Goal: Obtain resource: Obtain resource

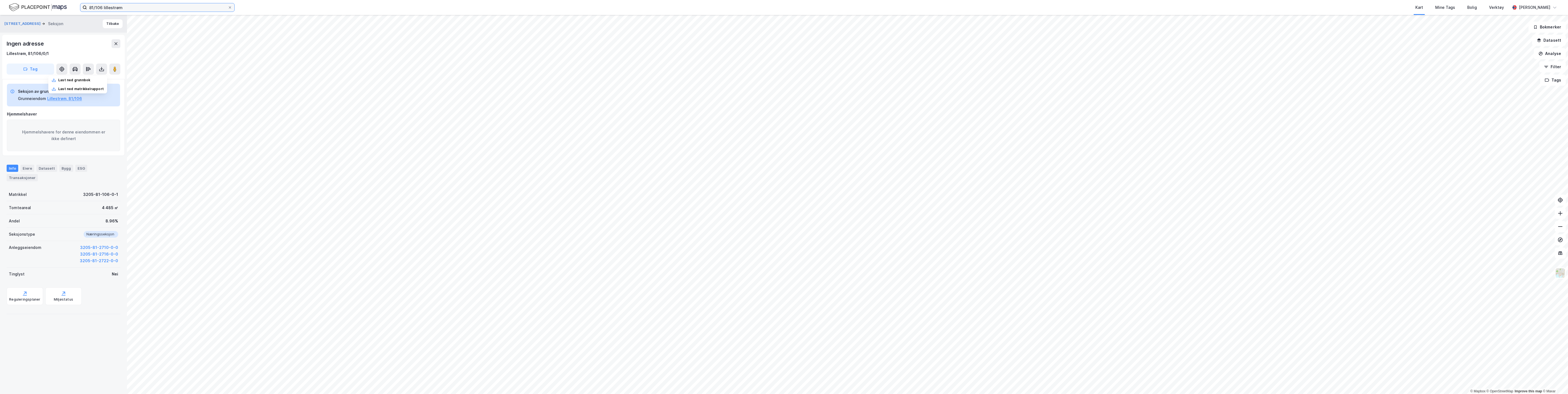
click at [102, 9] on input "81/106 lillestrøm" at bounding box center [157, 7] width 141 height 9
click at [102, 8] on input "157/232 [GEOGRAPHIC_DATA]" at bounding box center [157, 7] width 141 height 9
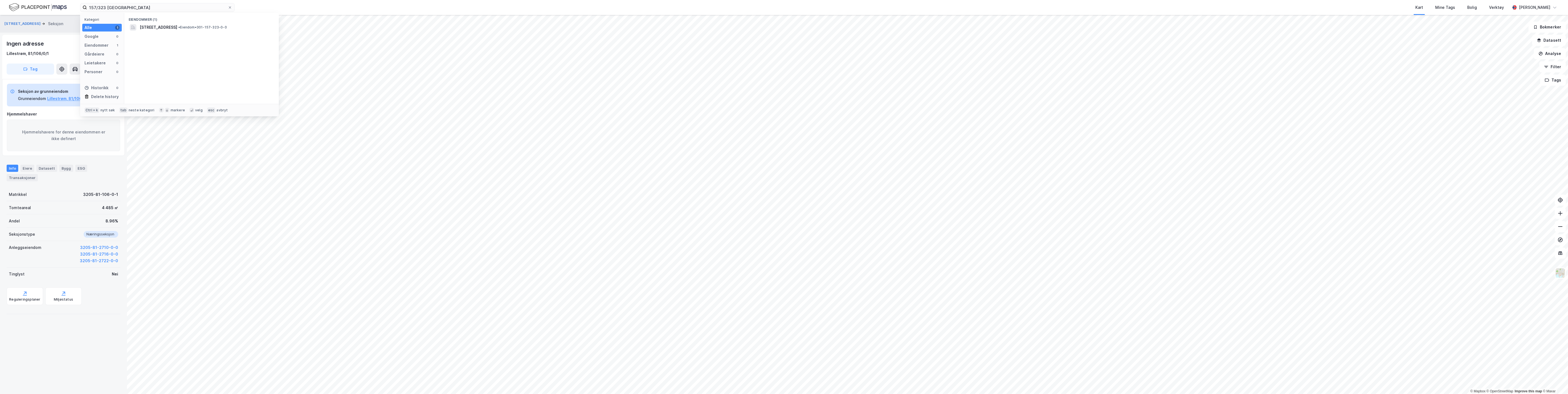
click at [157, 29] on span "[STREET_ADDRESS]" at bounding box center [158, 27] width 38 height 7
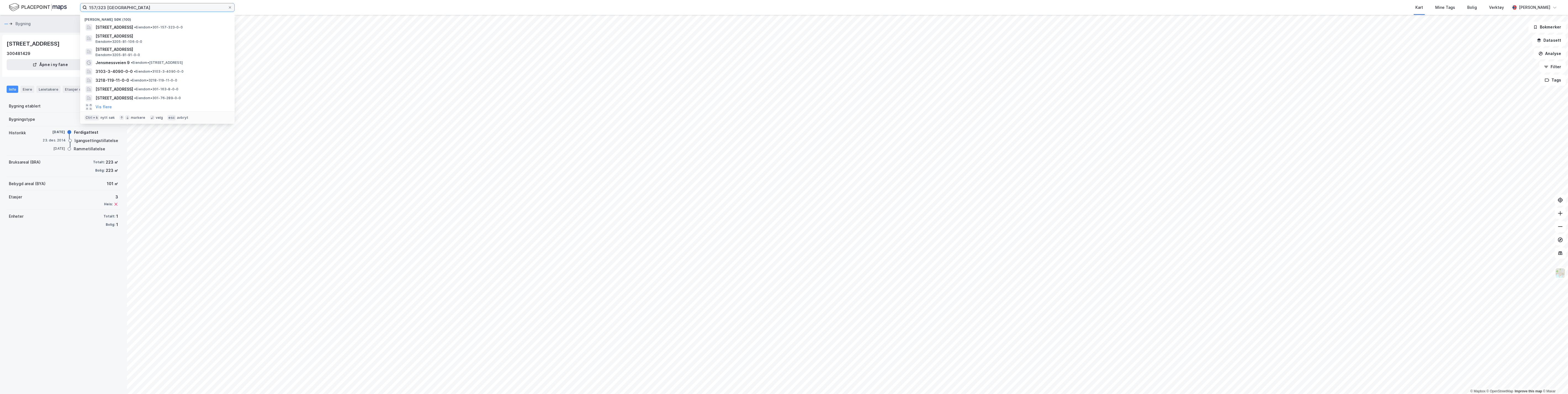
drag, startPoint x: 128, startPoint y: 7, endPoint x: 72, endPoint y: 6, distance: 56.0
click at [75, 5] on div "157/323 oslo Nylige søk (100) [GEOGRAPHIC_DATA], 1163, [GEOGRAPHIC_DATA], [GEOG…" at bounding box center [784, 7] width 1568 height 15
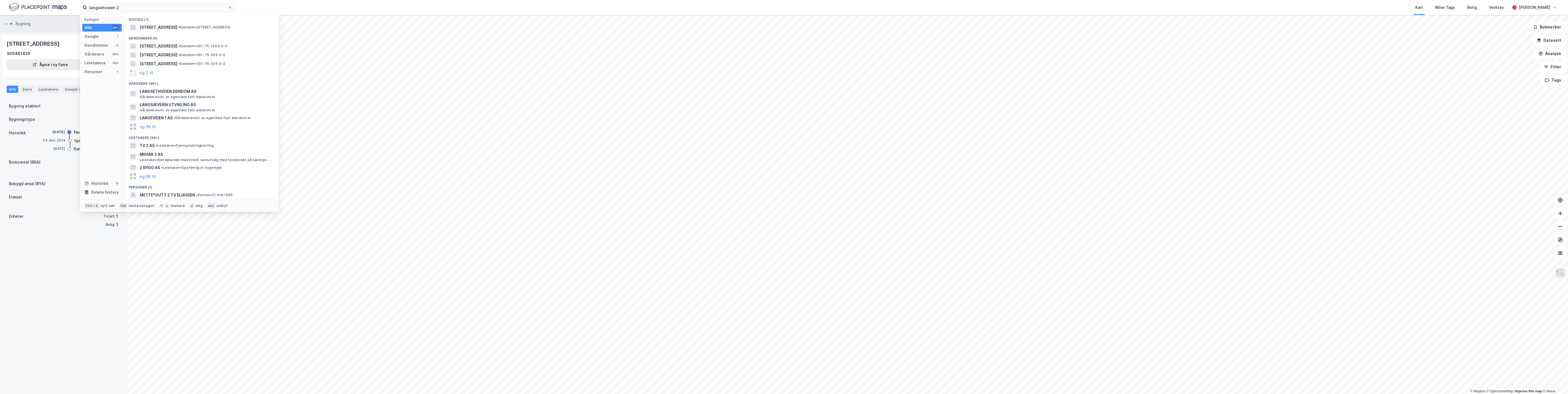
click at [168, 27] on span "[STREET_ADDRESS]" at bounding box center [158, 27] width 38 height 7
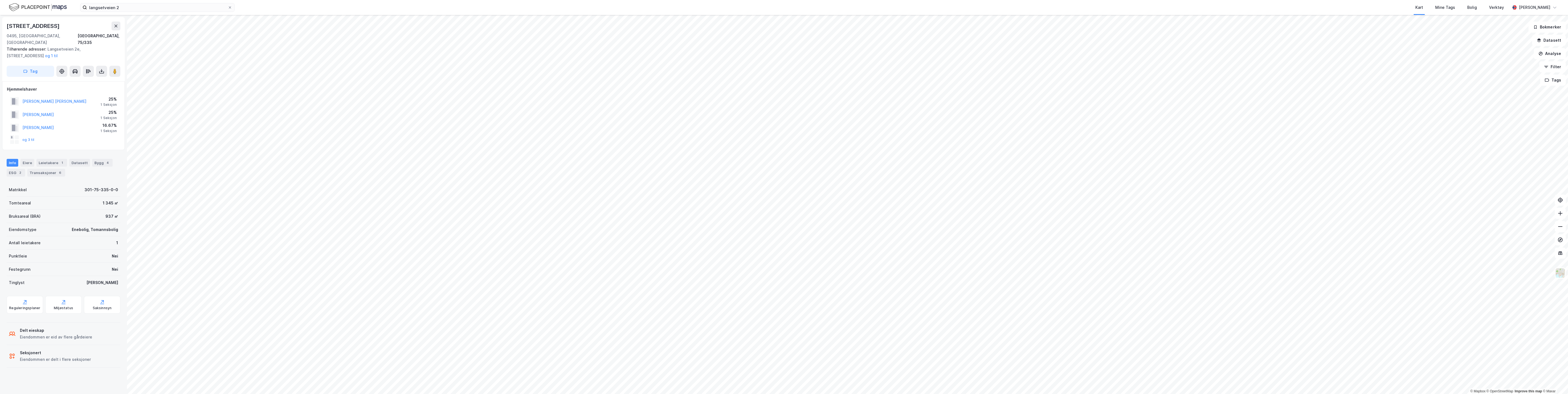
click at [100, 68] on icon at bounding box center [101, 71] width 5 height 5
click at [83, 80] on div "Last ned grunnbok" at bounding box center [74, 82] width 32 height 4
click at [0, 0] on button "og 3 til" at bounding box center [0, 0] width 0 height 0
click at [38, 247] on link "Seksjon # 4" at bounding box center [42, 249] width 21 height 5
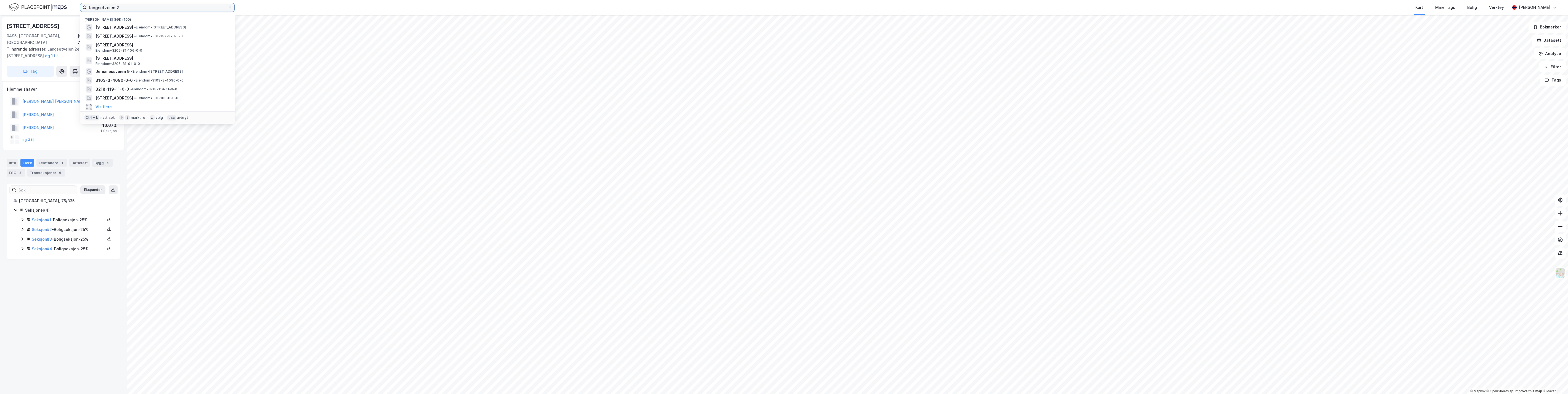
drag, startPoint x: 156, startPoint y: 7, endPoint x: 77, endPoint y: 18, distance: 79.8
click at [64, 10] on div "langsetveien 2 Nylige søk (100) [STREET_ADDRESS] • Eiendom • [STREET_ADDRESS] •…" at bounding box center [784, 7] width 1568 height 15
click at [154, 30] on span "[STREET_ADDRESS]" at bounding box center [158, 27] width 38 height 7
click at [1562, 275] on img at bounding box center [1560, 272] width 10 height 10
click at [0, 0] on button "[PERSON_NAME]" at bounding box center [0, 0] width 0 height 0
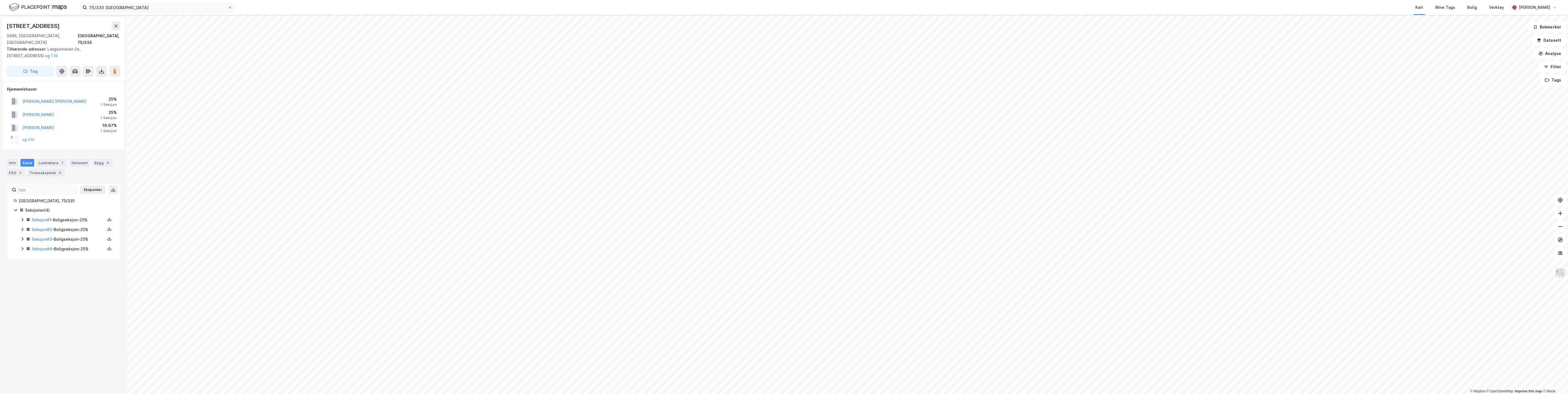
click at [40, 217] on link "Seksjon # 1" at bounding box center [41, 220] width 19 height 5
click at [41, 227] on link "Seksjon # 2" at bounding box center [41, 230] width 20 height 5
click at [45, 236] on div "Seksjon # 3 - Boligseksjon - 25%" at bounding box center [68, 239] width 74 height 7
click at [45, 237] on link "Seksjon # 3" at bounding box center [41, 239] width 20 height 5
click at [43, 247] on link "Seksjon # 4" at bounding box center [42, 249] width 21 height 5
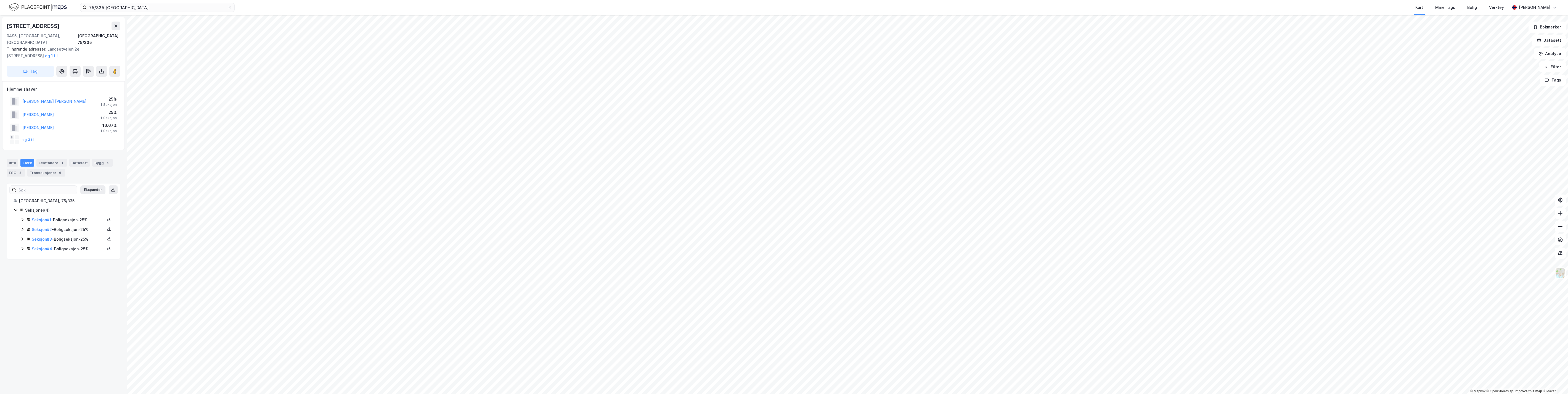
click at [37, 237] on link "Seksjon # 3" at bounding box center [41, 239] width 20 height 5
click at [39, 227] on link "Seksjon # 2" at bounding box center [41, 230] width 20 height 5
click at [42, 217] on link "Seksjon # 1" at bounding box center [41, 220] width 19 height 5
click at [38, 227] on link "Seksjon # 2" at bounding box center [41, 230] width 20 height 5
click at [40, 217] on link "Seksjon # 1" at bounding box center [41, 220] width 19 height 5
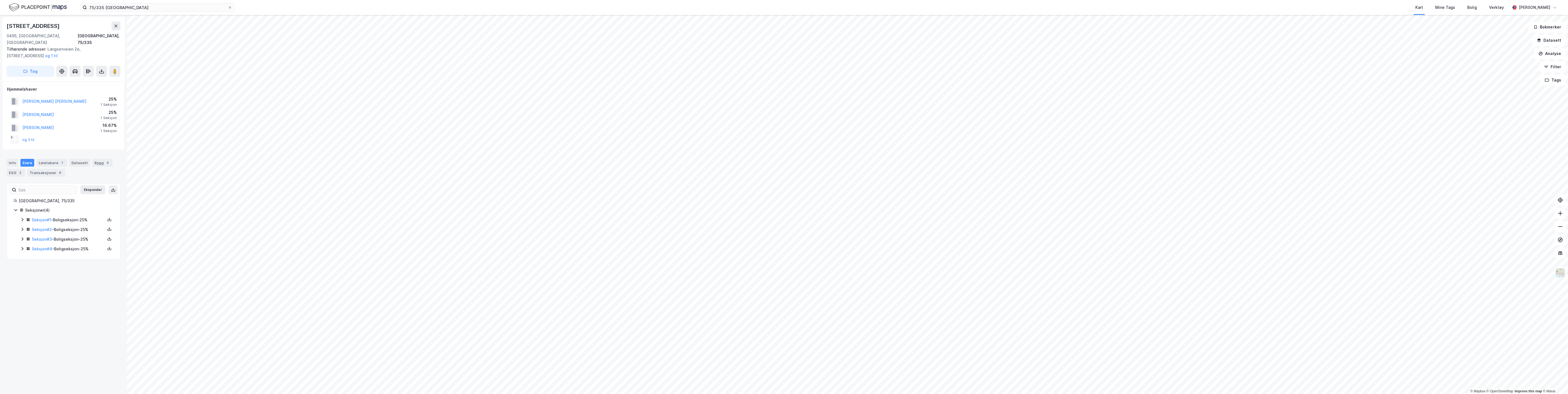
click at [33, 247] on link "Seksjon # 4" at bounding box center [42, 249] width 21 height 5
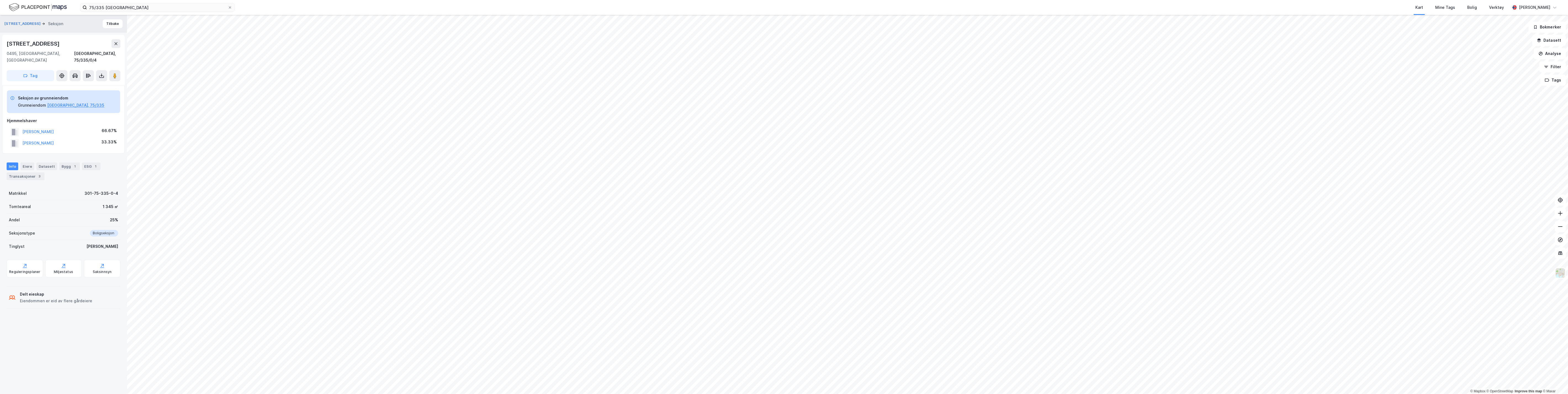
click at [98, 70] on button at bounding box center [102, 76] width 11 height 11
click at [76, 85] on div "Last ned grunnbok" at bounding box center [74, 86] width 32 height 4
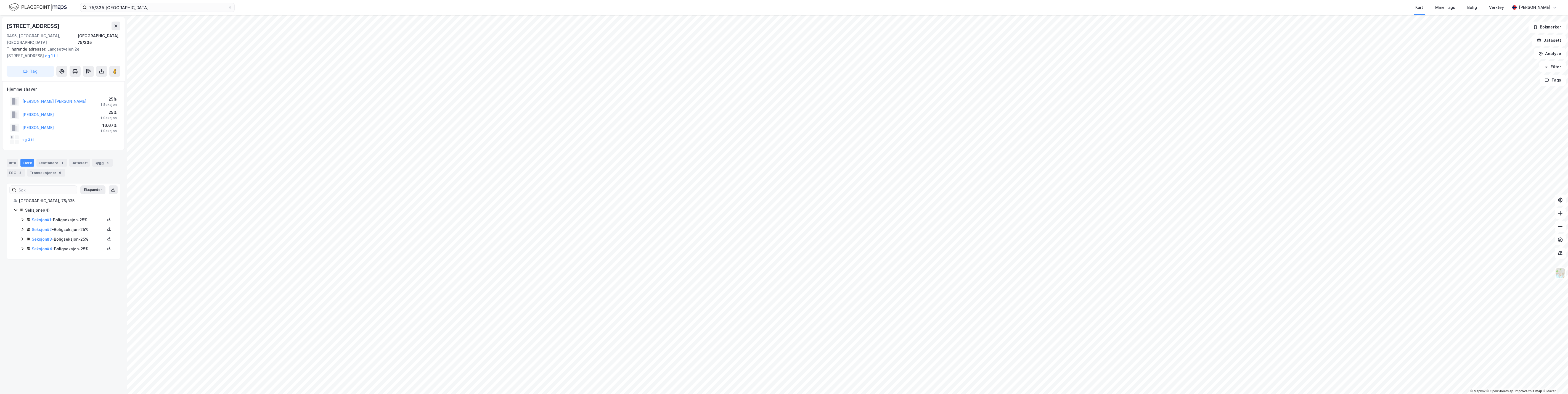
click at [39, 247] on link "Seksjon # 4" at bounding box center [42, 249] width 21 height 5
drag, startPoint x: 170, startPoint y: 11, endPoint x: 60, endPoint y: 9, distance: 110.0
click at [60, 9] on div "75/335 oslo Kategori Alle 1 Google 0 Eiendommer 1 Gårdeiere 0 Leietakere 0 Pers…" at bounding box center [784, 7] width 1568 height 15
click at [152, 29] on span "Ravnsborgdelet 13, 1395, [GEOGRAPHIC_DATA], [GEOGRAPHIC_DATA]" at bounding box center [206, 27] width 133 height 7
click at [102, 55] on icon at bounding box center [101, 58] width 5 height 5
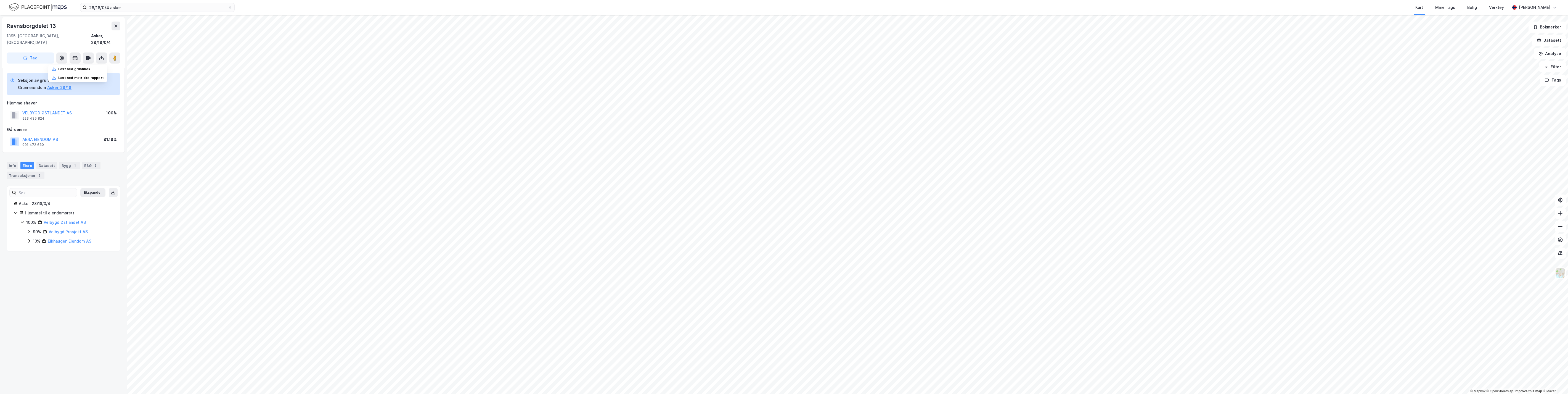
click at [88, 65] on div "Last ned grunnbok" at bounding box center [77, 69] width 59 height 9
click at [101, 9] on input "28/18/0/4 asker" at bounding box center [157, 7] width 141 height 9
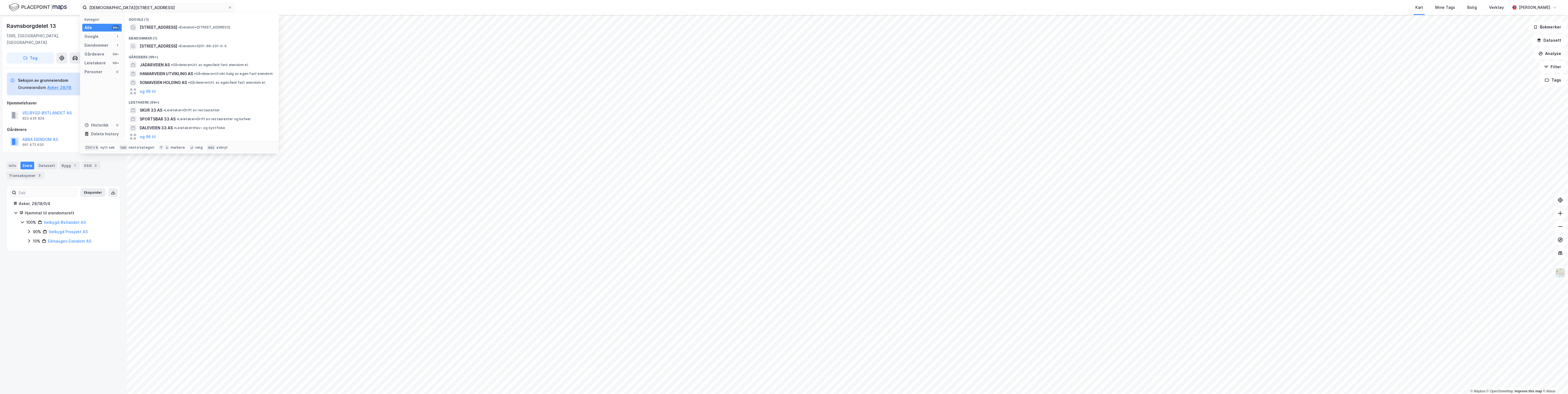
click at [166, 46] on span "[STREET_ADDRESS]" at bounding box center [158, 46] width 38 height 7
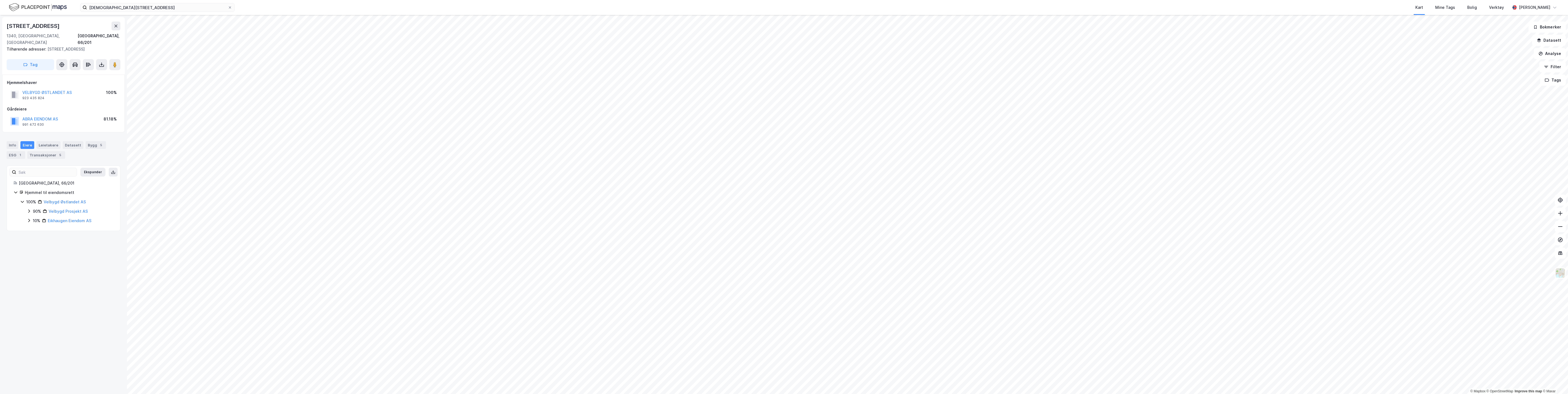
click at [105, 59] on button at bounding box center [102, 65] width 11 height 11
click at [76, 74] on div "Last ned grunnbok" at bounding box center [74, 76] width 32 height 4
drag, startPoint x: 135, startPoint y: 7, endPoint x: 82, endPoint y: 6, distance: 53.0
click at [83, 6] on label "[DEMOGRAPHIC_DATA][STREET_ADDRESS]" at bounding box center [158, 7] width 155 height 9
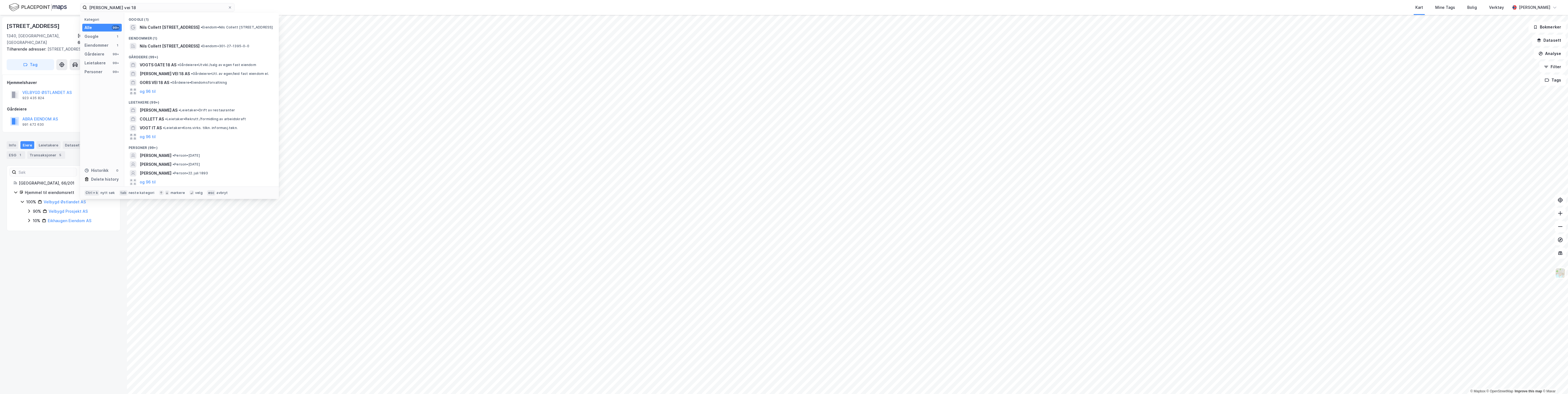
click at [170, 45] on span "Nils Collett [STREET_ADDRESS]" at bounding box center [169, 46] width 60 height 7
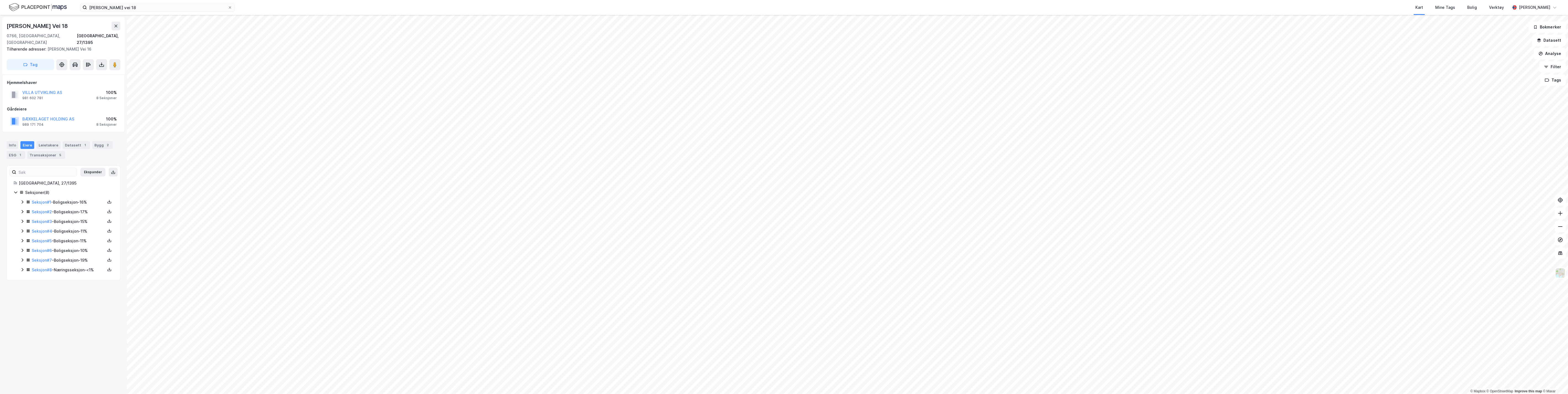
click at [44, 200] on link "Seksjon # 1" at bounding box center [41, 202] width 19 height 5
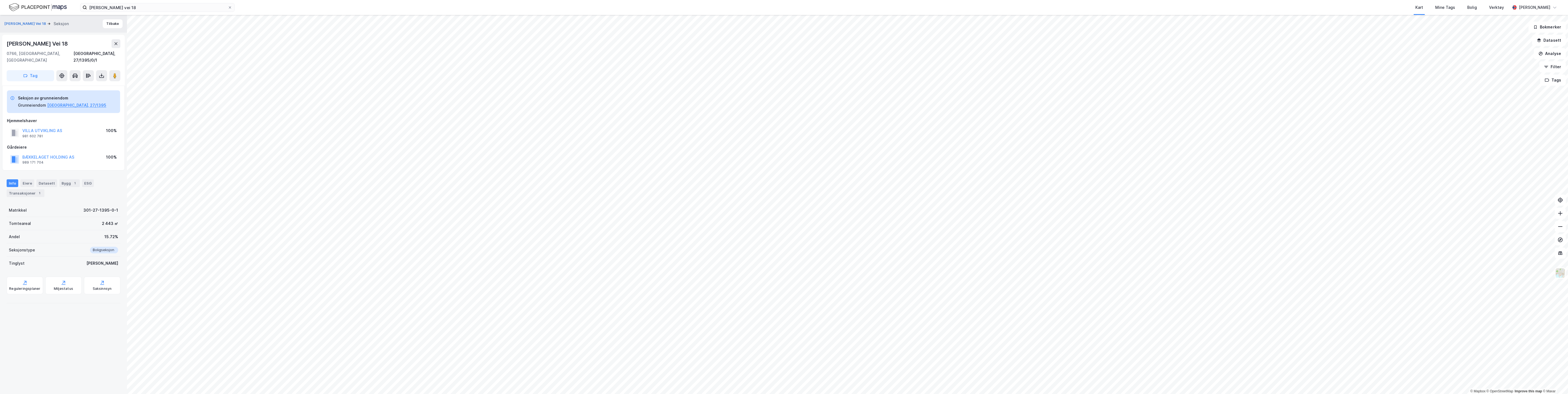
click at [102, 73] on icon at bounding box center [101, 76] width 5 height 5
click at [90, 85] on div "Last ned grunnbok" at bounding box center [74, 86] width 32 height 4
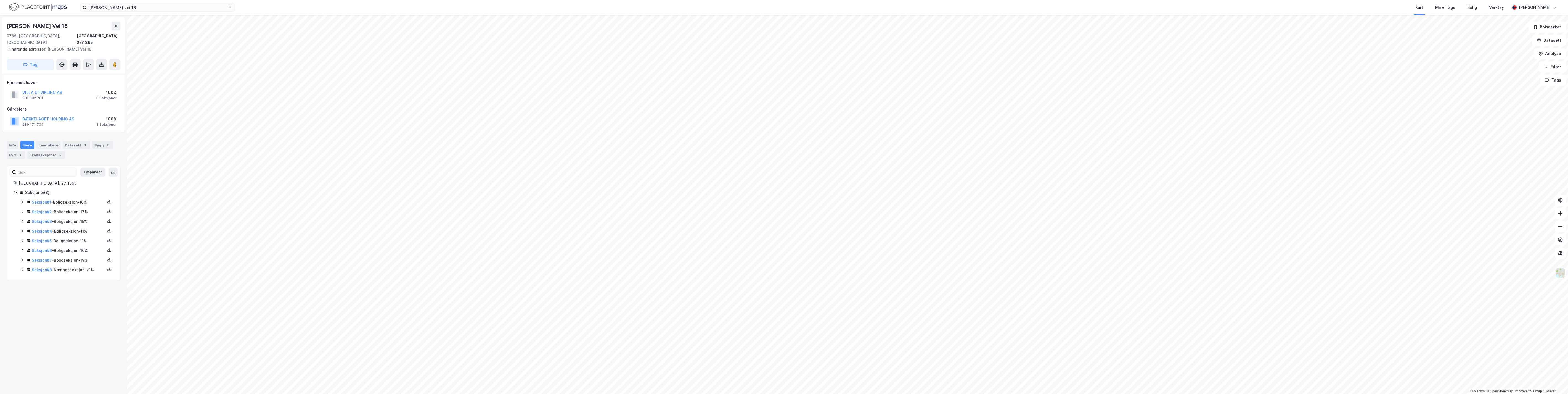
click at [38, 209] on link "Seksjon # 2" at bounding box center [41, 212] width 20 height 5
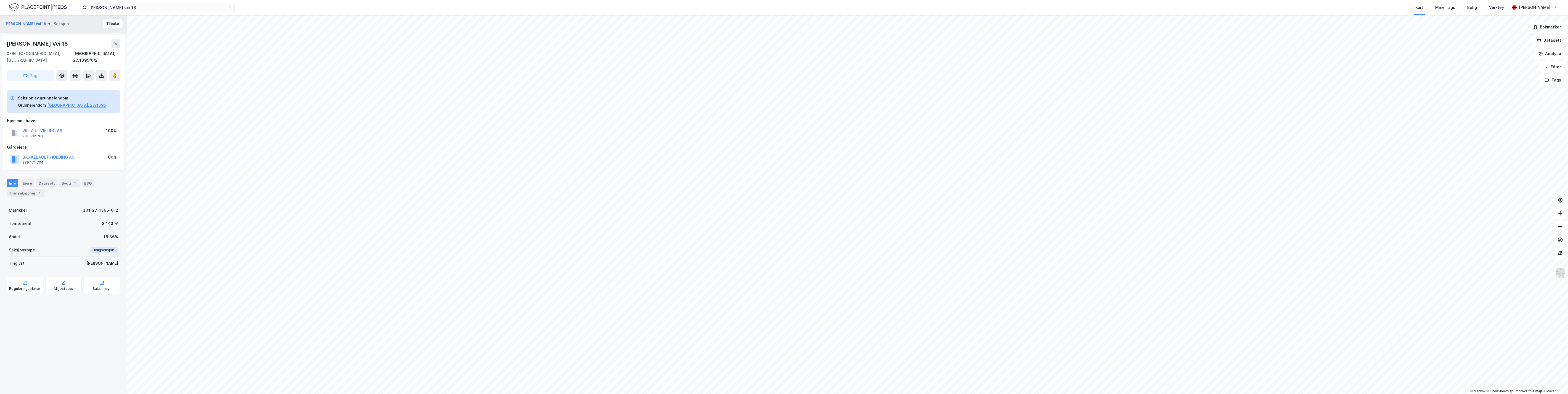
click at [99, 73] on icon at bounding box center [101, 76] width 5 height 5
click at [87, 85] on div "Last ned grunnbok" at bounding box center [74, 86] width 32 height 4
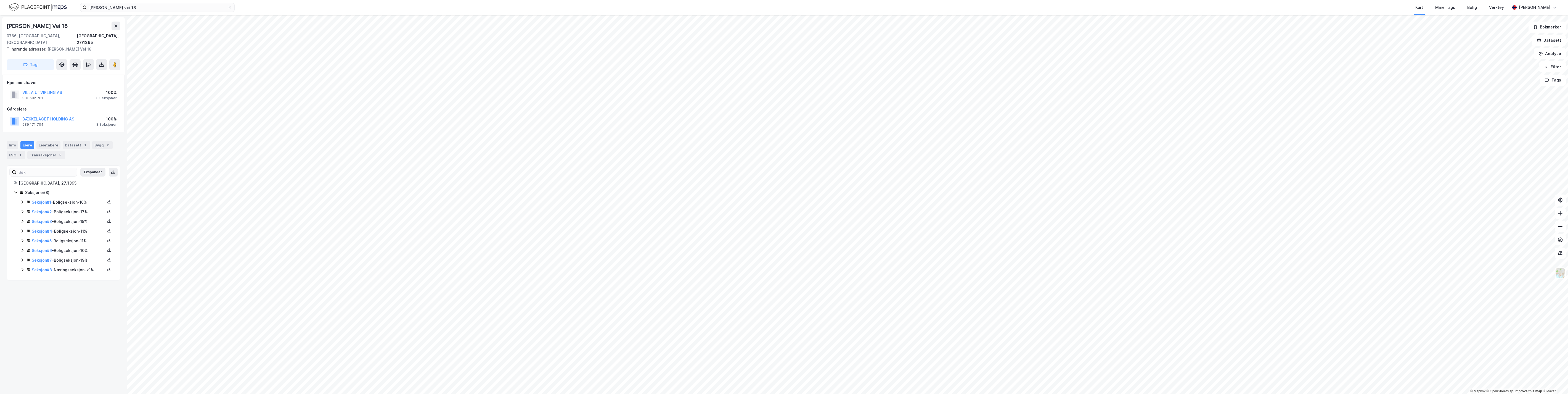
click at [39, 219] on link "Seksjon # 3" at bounding box center [41, 222] width 20 height 5
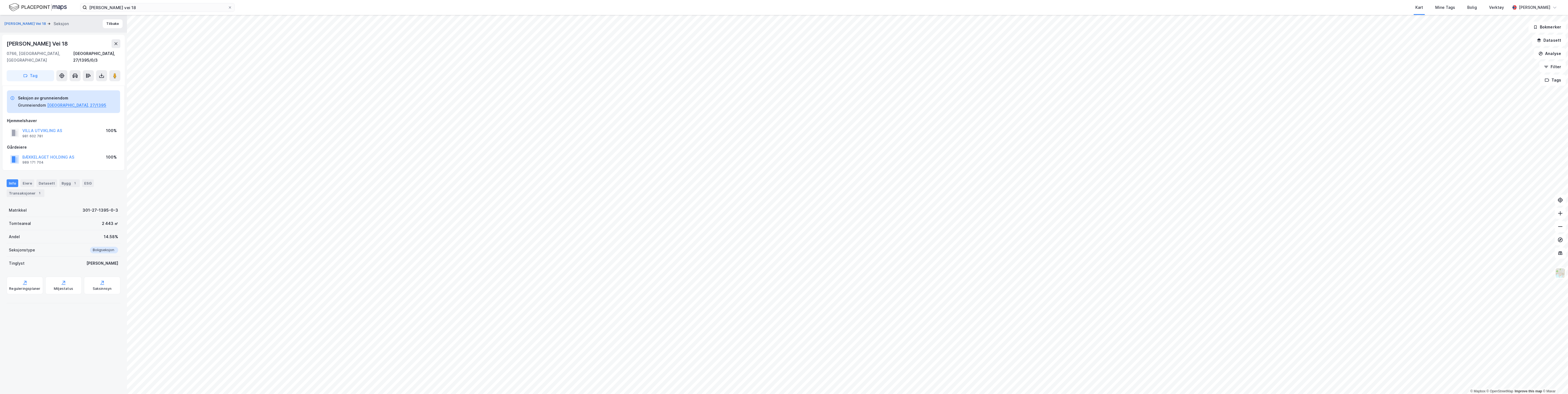
click at [100, 73] on icon at bounding box center [101, 76] width 5 height 5
click at [89, 85] on div "Last ned grunnbok" at bounding box center [74, 86] width 32 height 4
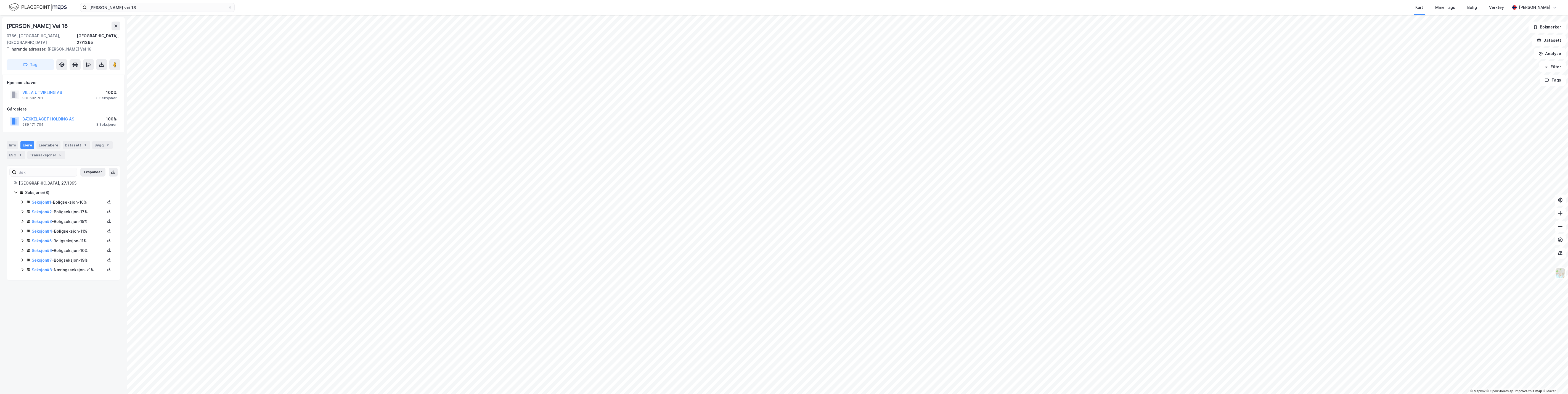
click at [37, 228] on div "Seksjon # 4 - Boligseksjon - 11%" at bounding box center [68, 231] width 74 height 7
click at [40, 229] on link "Seksjon # 4" at bounding box center [42, 231] width 21 height 5
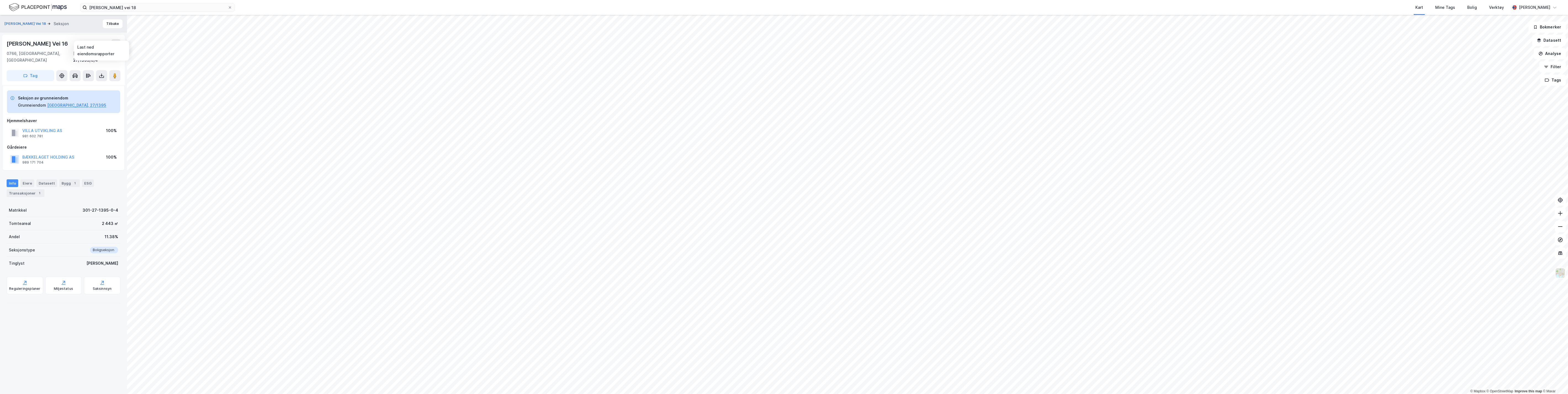
click at [100, 73] on icon at bounding box center [101, 76] width 5 height 5
click at [90, 85] on div "Last ned grunnbok" at bounding box center [74, 86] width 32 height 4
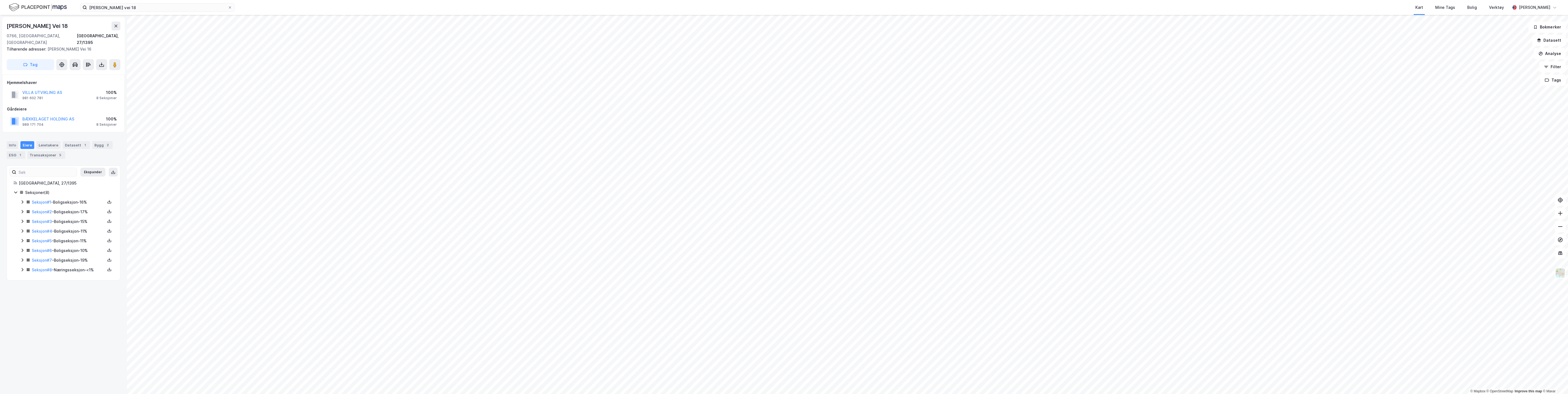
click at [41, 238] on link "Seksjon # 5" at bounding box center [41, 241] width 20 height 5
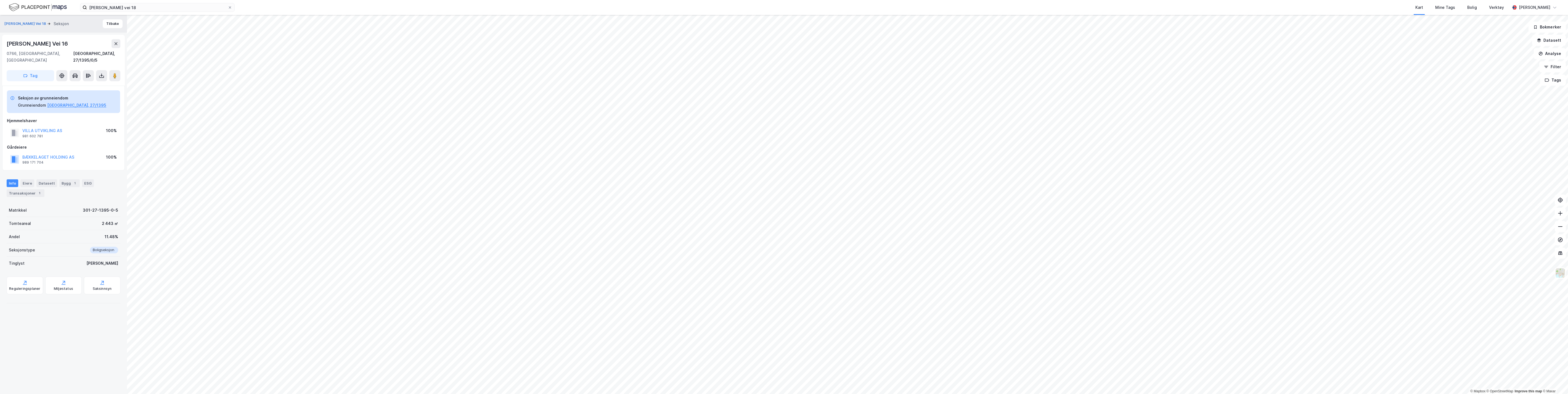
click at [103, 73] on icon at bounding box center [101, 76] width 5 height 5
click at [84, 85] on div "Last ned grunnbok" at bounding box center [74, 86] width 32 height 4
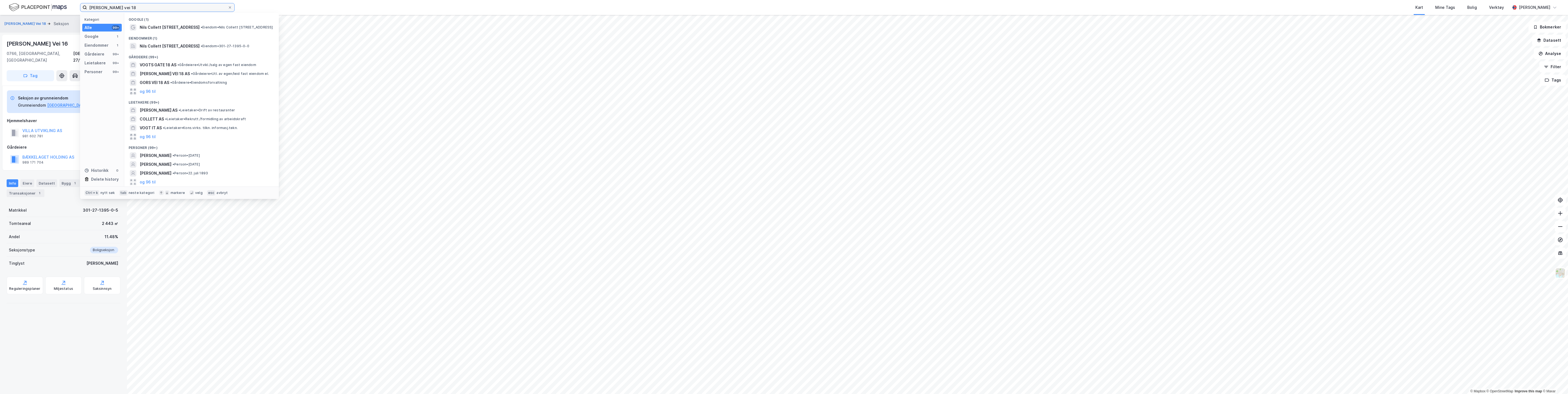
drag, startPoint x: 136, startPoint y: 10, endPoint x: 65, endPoint y: 9, distance: 71.0
click at [65, 9] on div "[PERSON_NAME] vei 18 Kategori Alle 99+ Google 1 Eiendommer 1 Gårdeiere 99+ Leie…" at bounding box center [784, 7] width 1568 height 15
type input "27/1396 [GEOGRAPHIC_DATA]"
click at [175, 30] on span "Eiendom • 301-27-1396-0-0" at bounding box center [163, 32] width 47 height 4
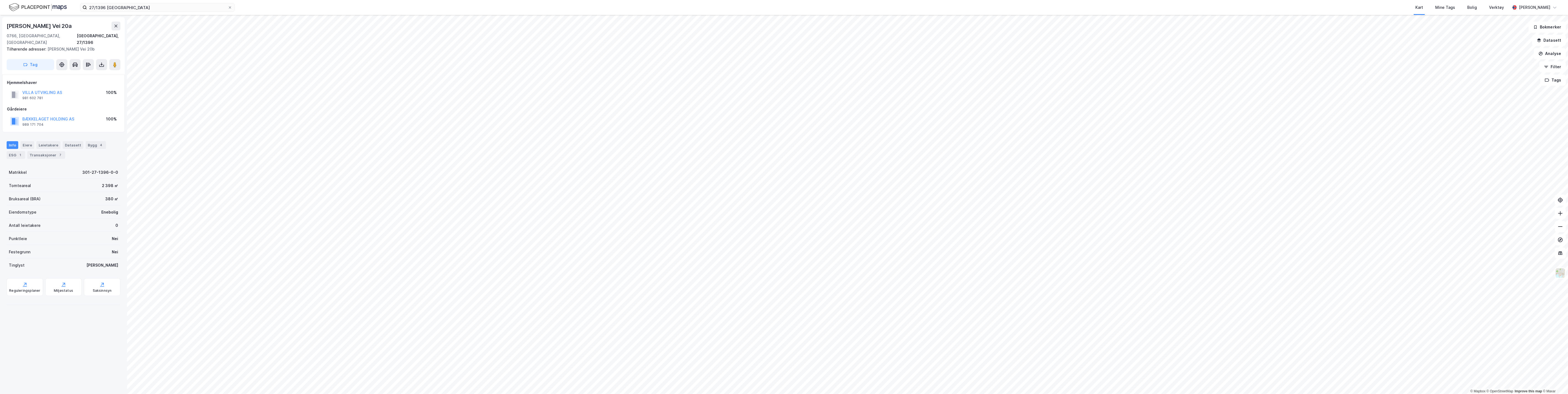
click at [101, 62] on icon at bounding box center [101, 65] width 5 height 5
click at [80, 74] on div "Last ned grunnbok" at bounding box center [74, 76] width 32 height 4
